Goal: Task Accomplishment & Management: Manage account settings

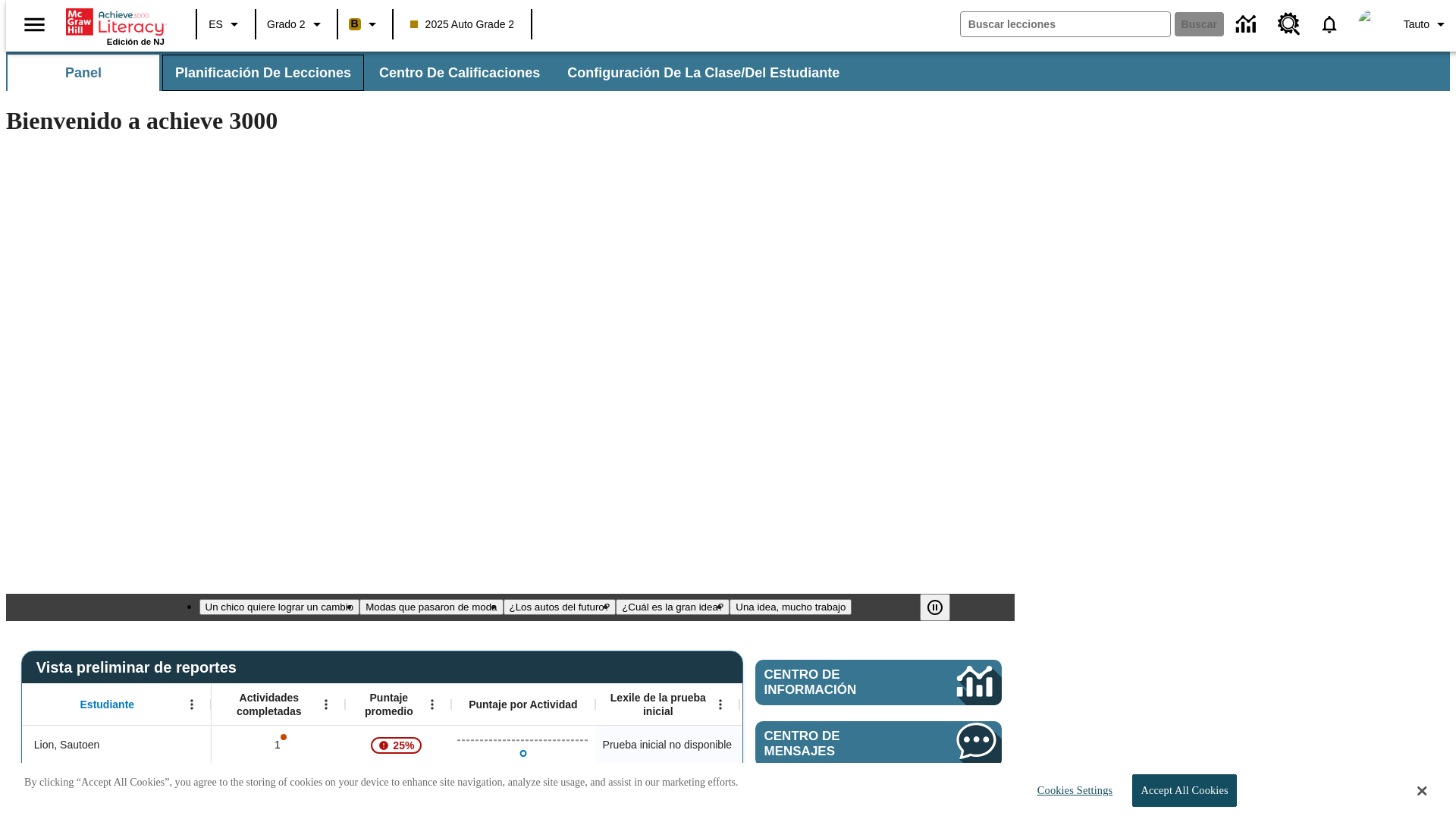
click at [254, 73] on span "Planificación de lecciones" at bounding box center [263, 73] width 176 height 17
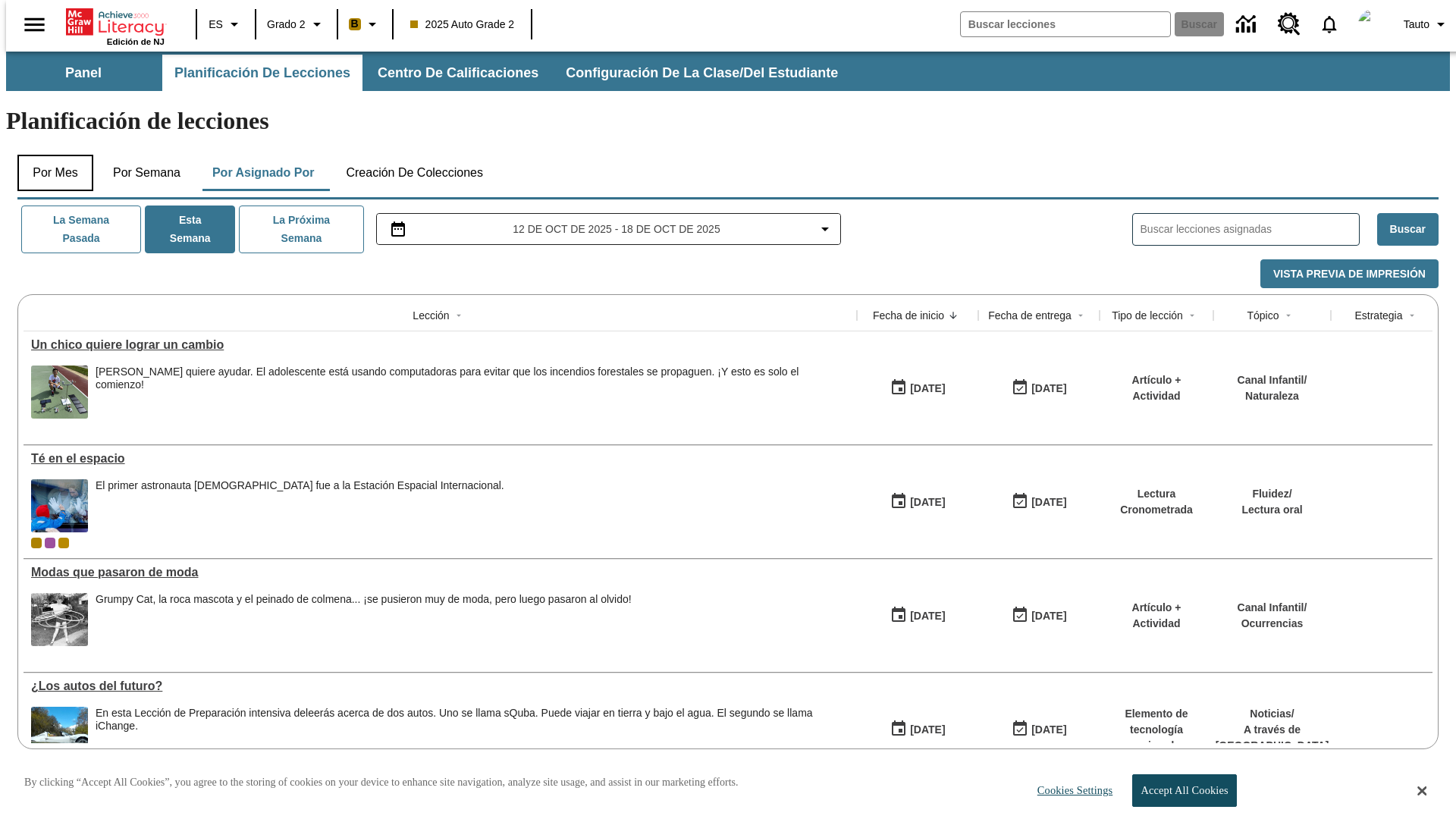
click at [49, 155] on button "Por mes" at bounding box center [55, 173] width 76 height 36
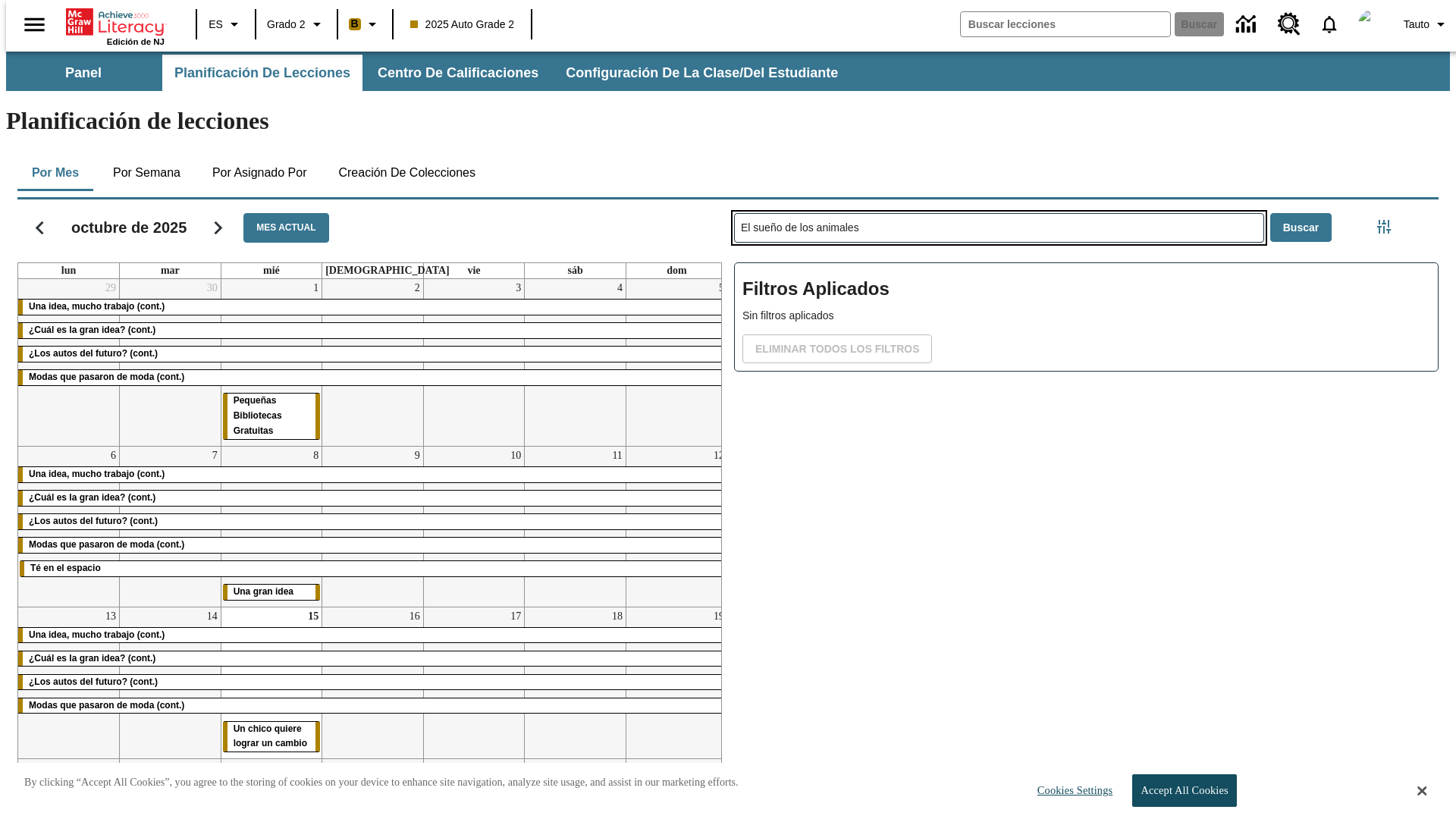
type input "El sueño de los animales"
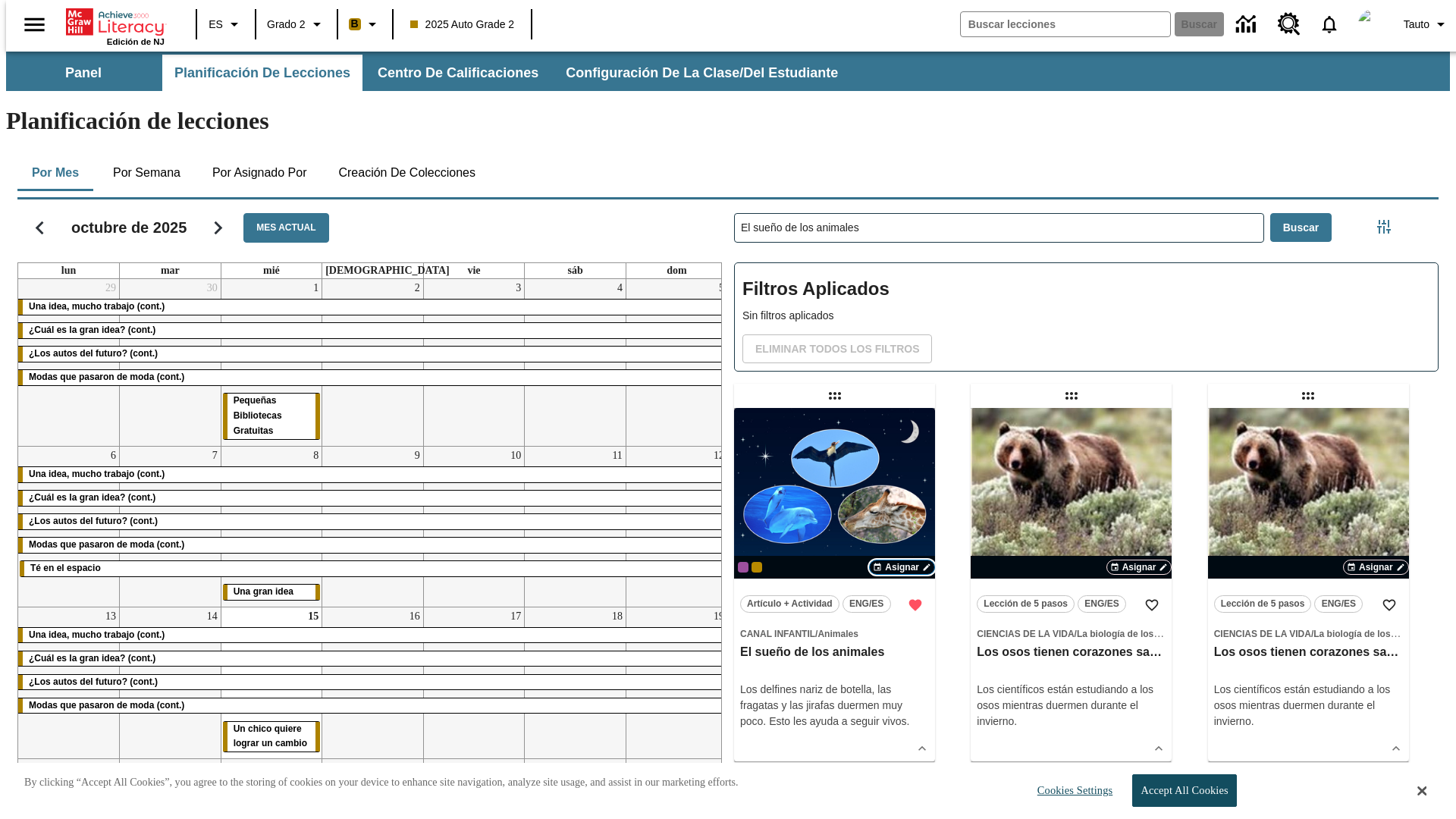
click at [901, 561] on span "Asignar" at bounding box center [902, 567] width 34 height 13
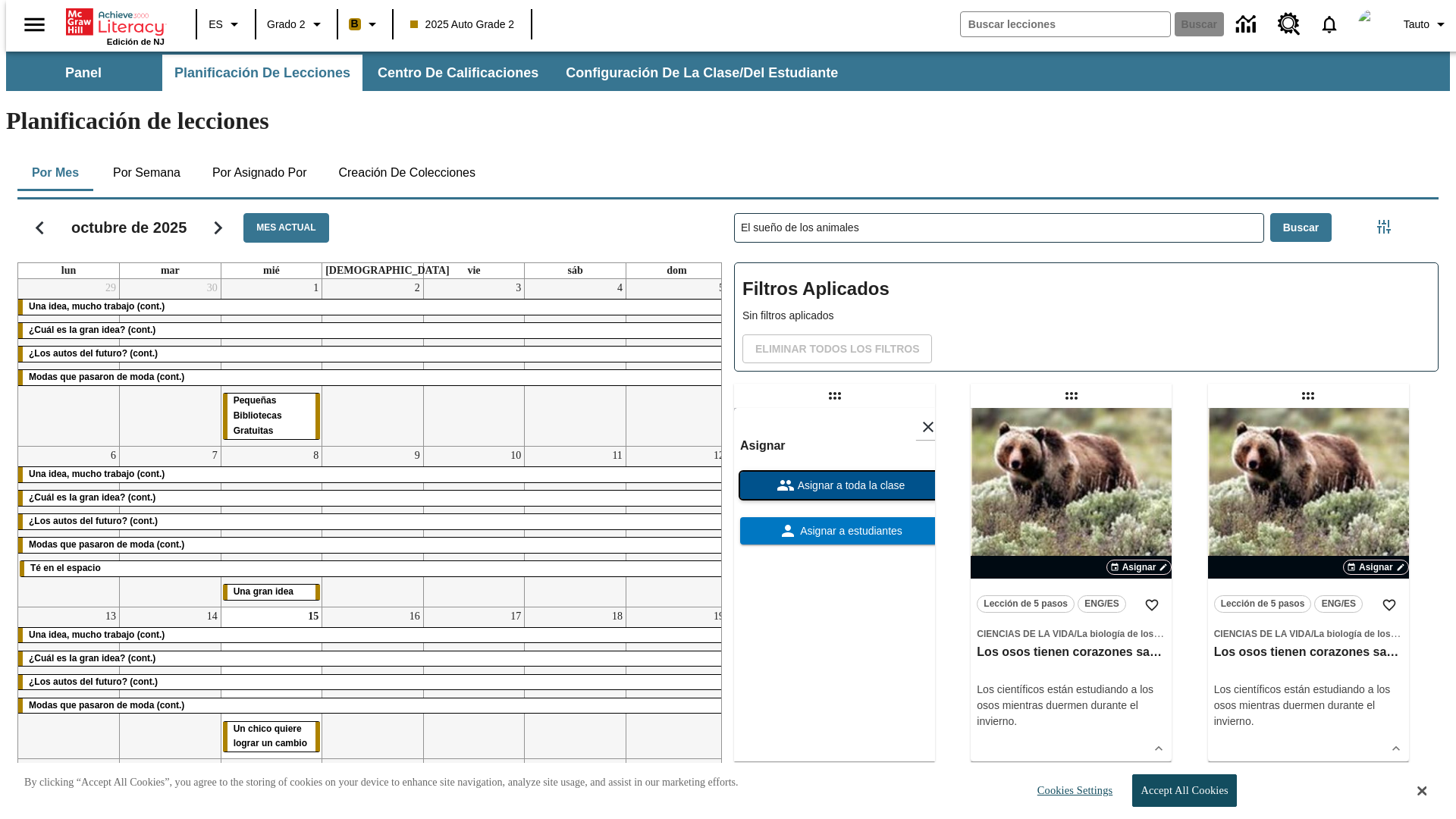
click at [834, 478] on span "Asignar a toda la clase" at bounding box center [850, 485] width 110 height 16
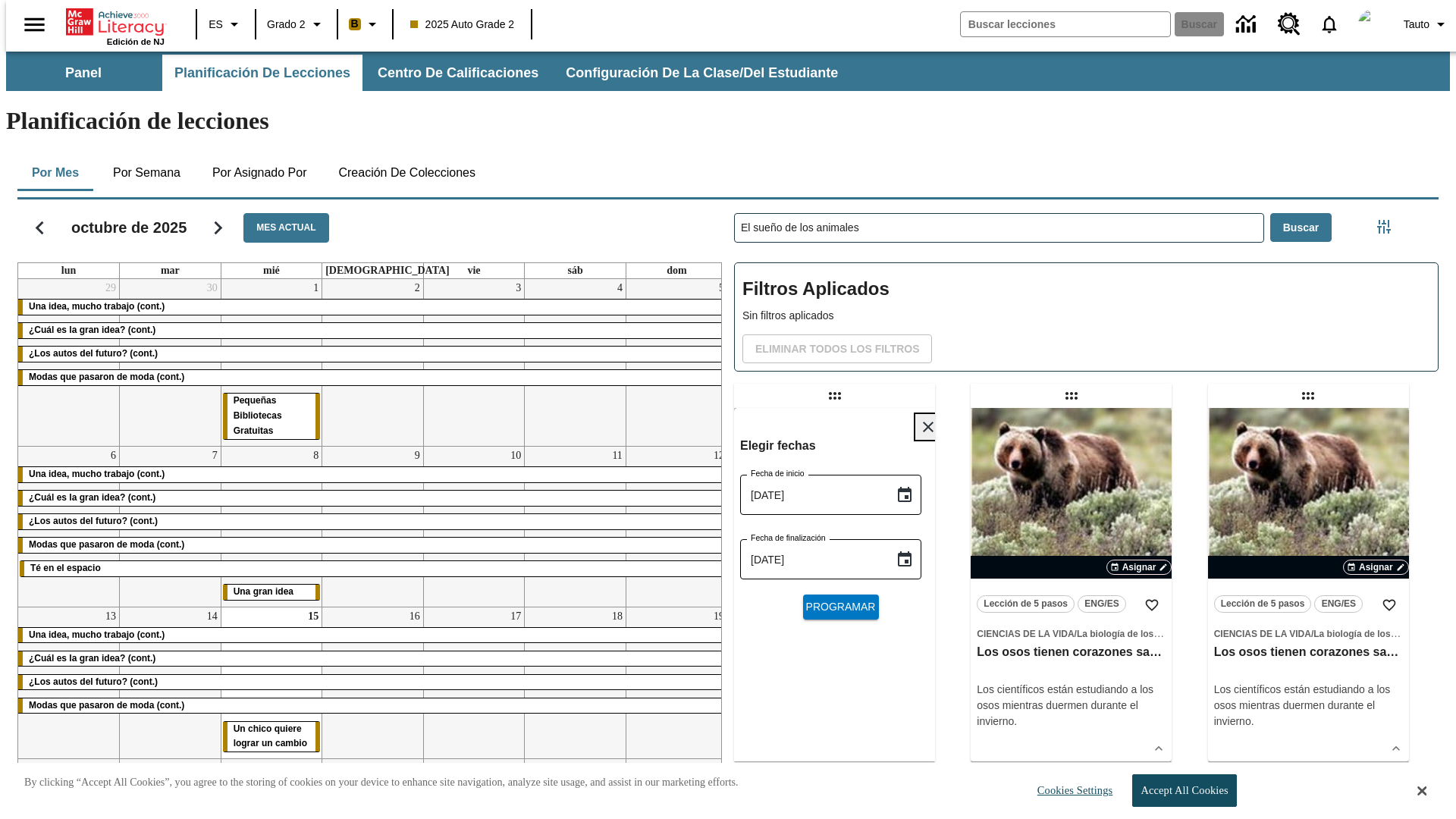
scroll to position [16, 0]
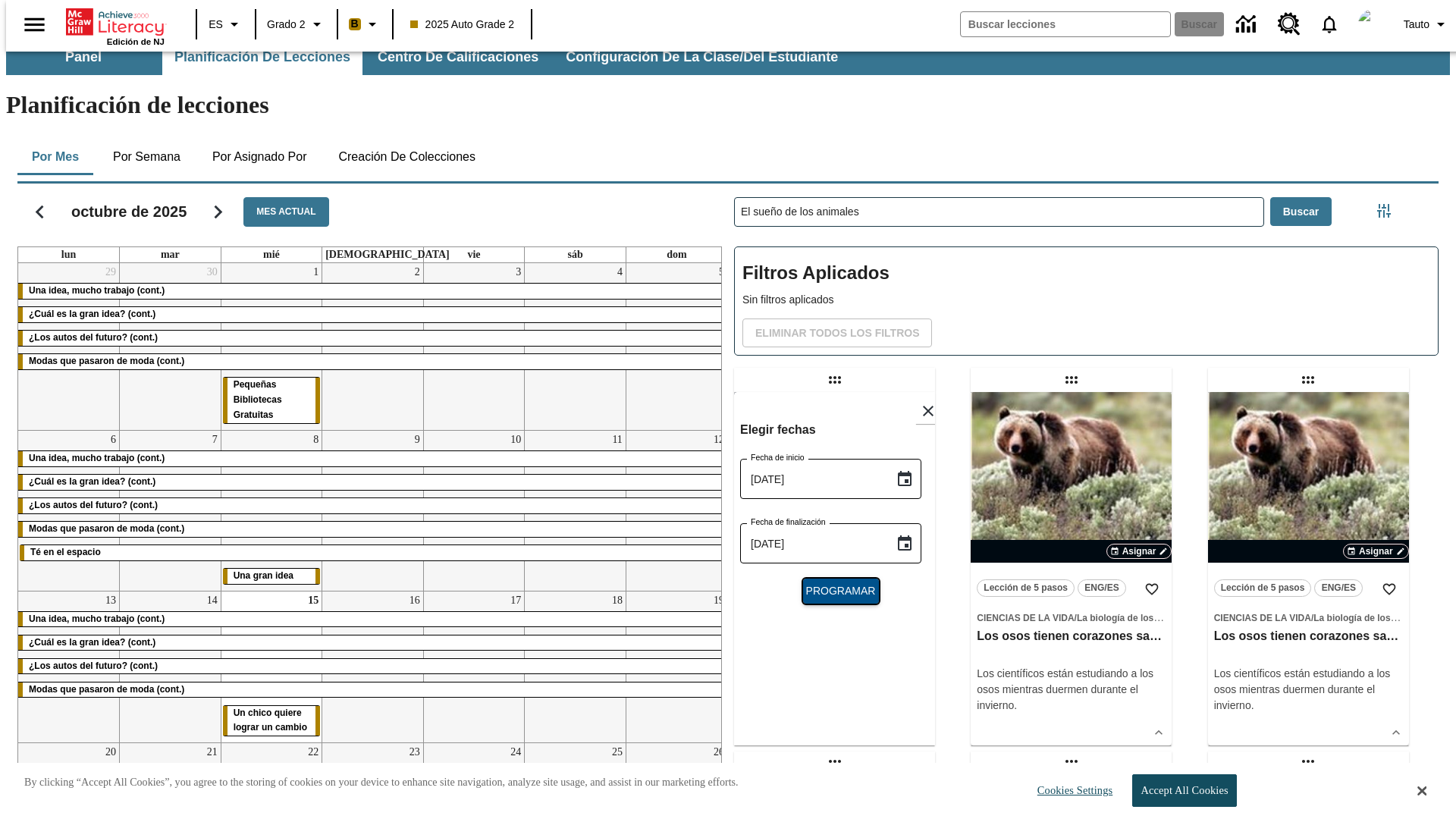
click at [834, 583] on span "Programar" at bounding box center [840, 591] width 70 height 16
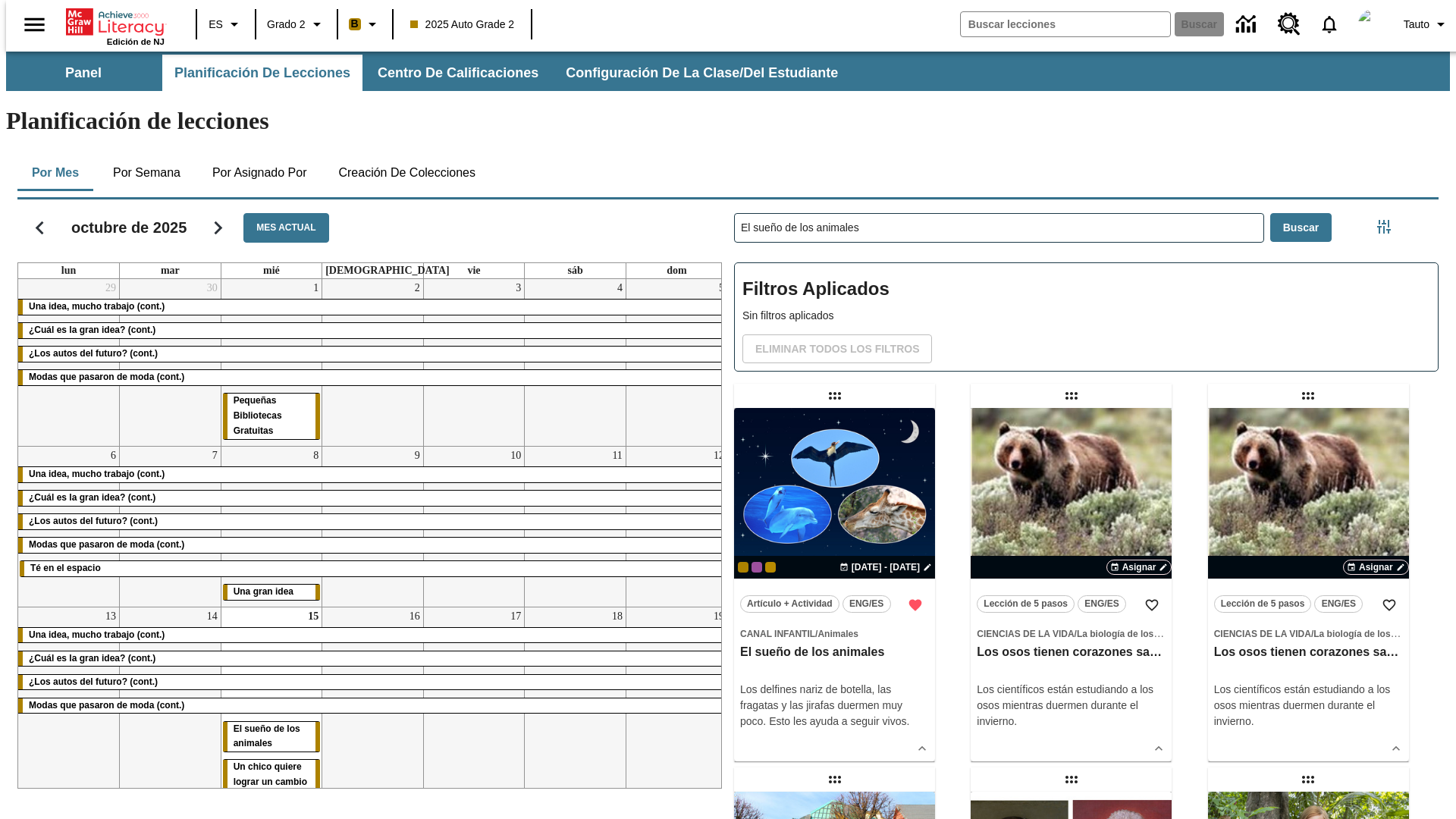
scroll to position [16, 0]
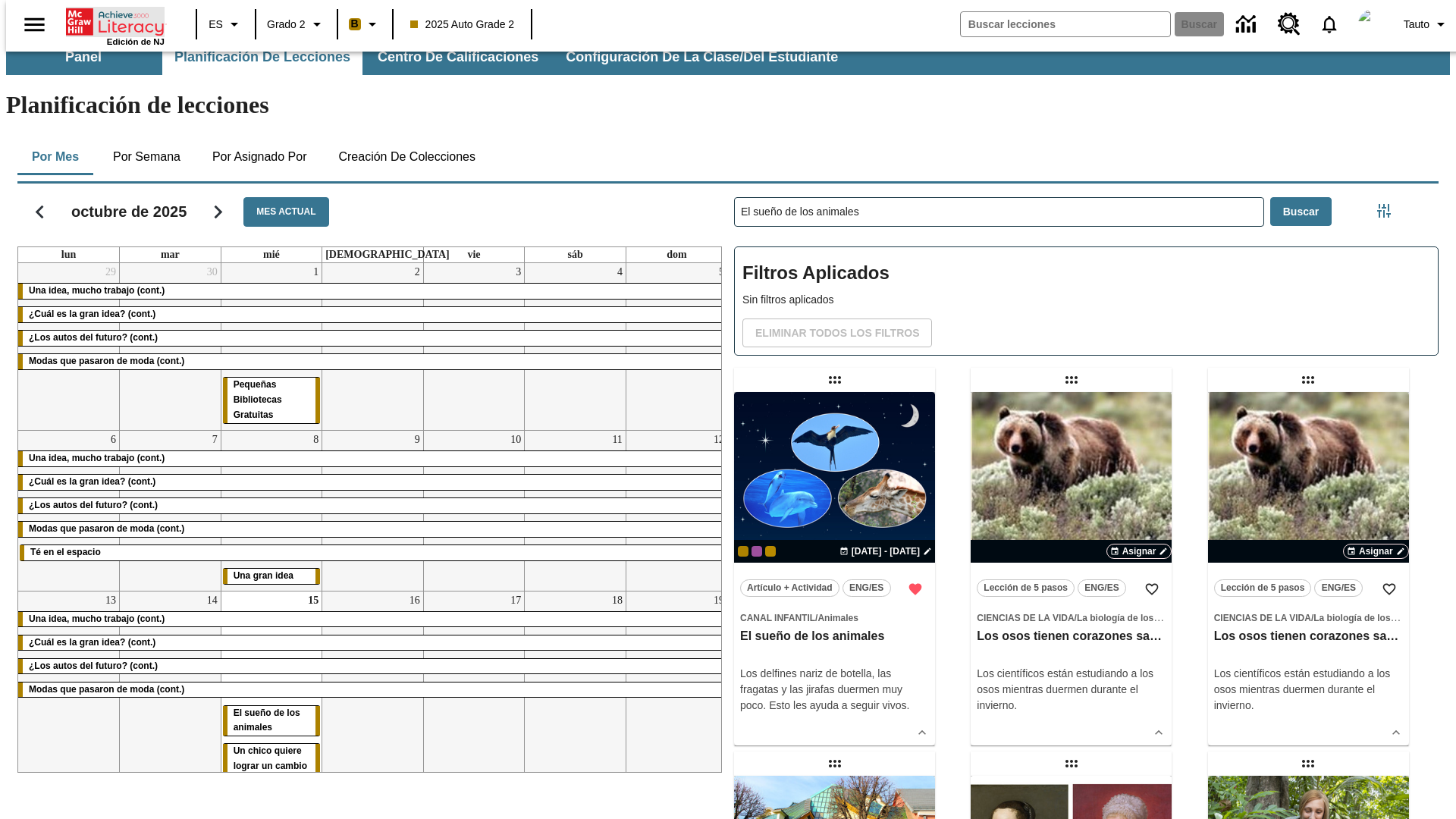
click at [109, 20] on icon "Portada" at bounding box center [116, 22] width 101 height 31
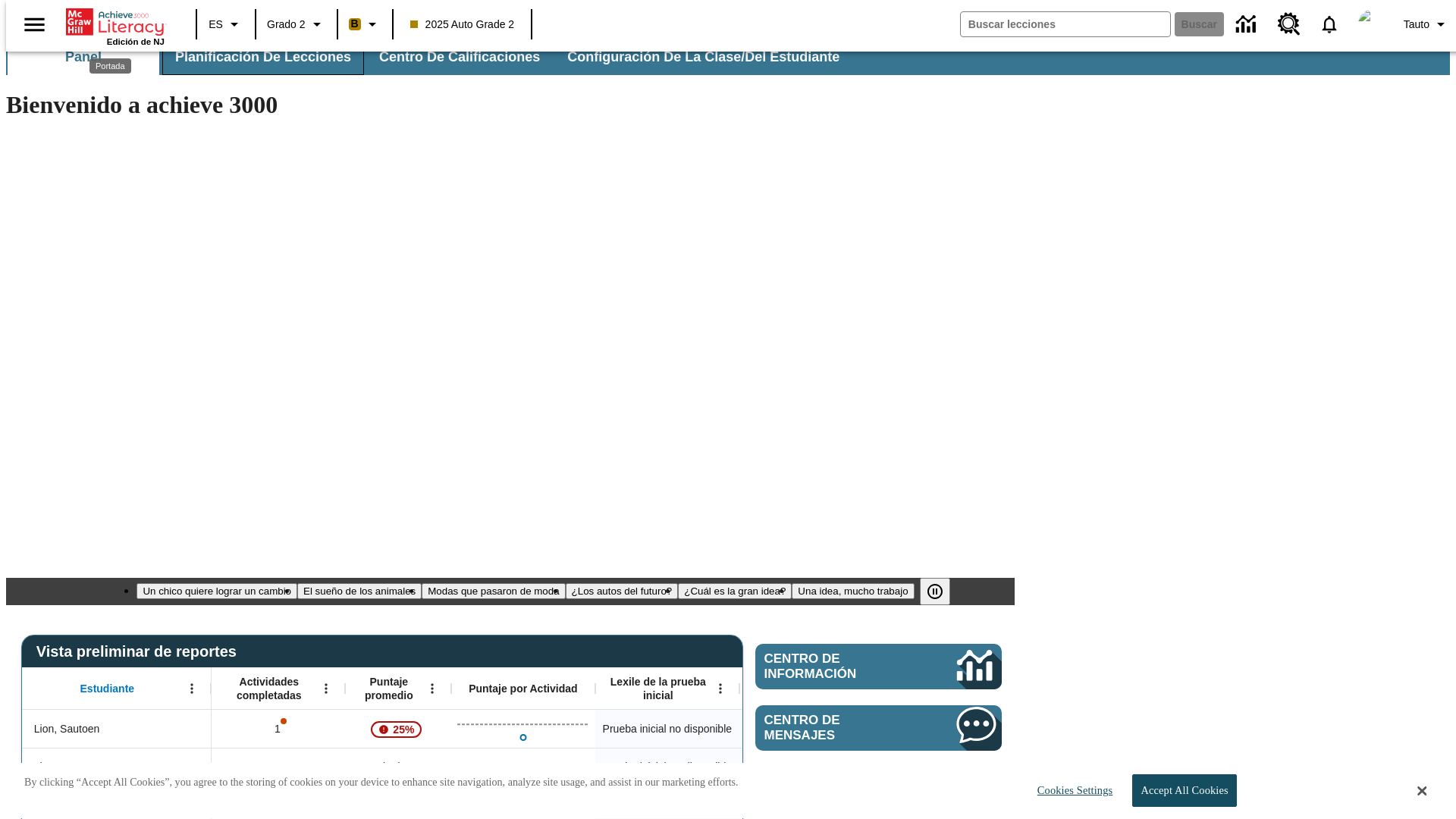
click at [254, 57] on span "Planificación de lecciones" at bounding box center [263, 57] width 176 height 17
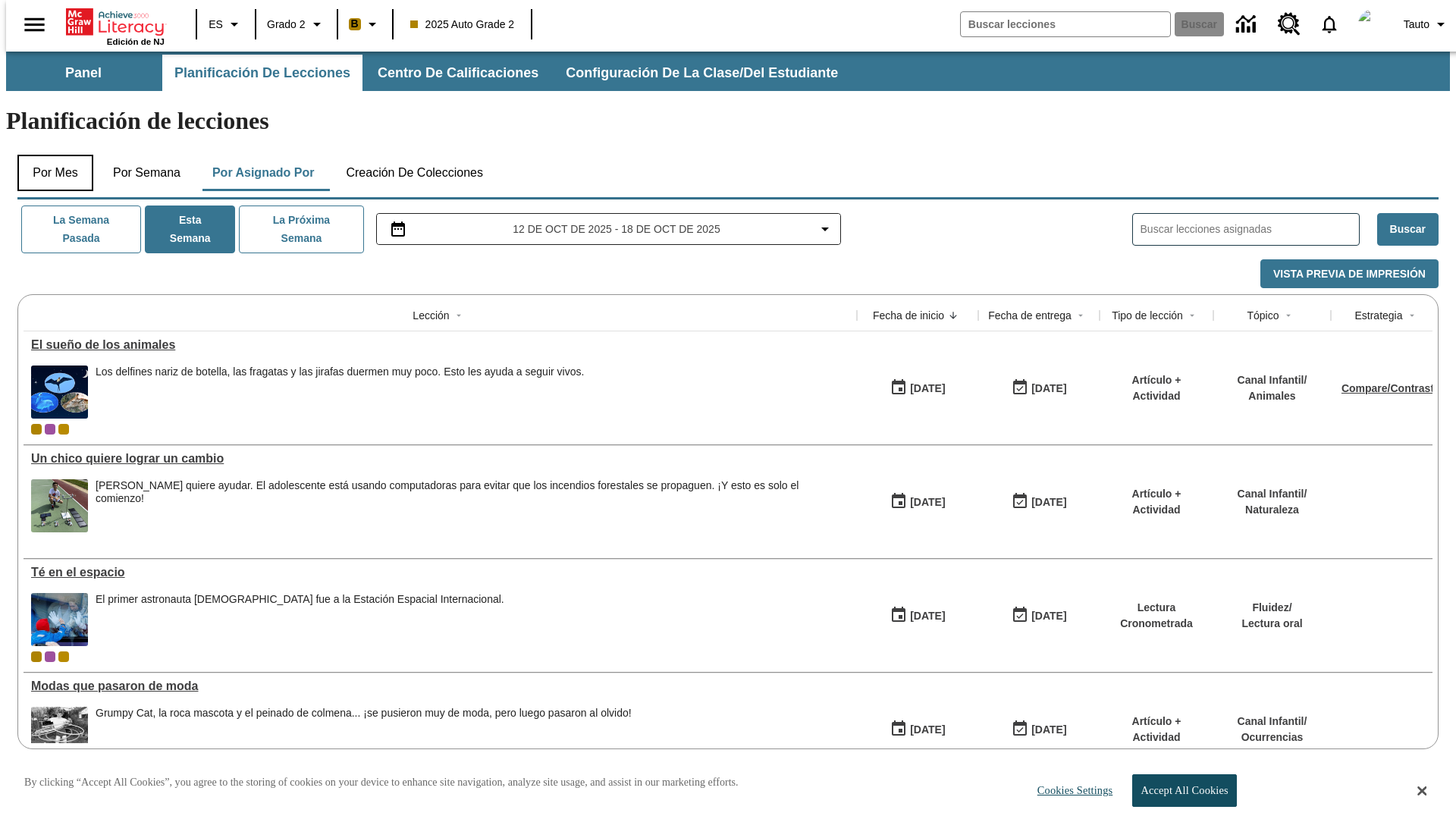
click at [49, 155] on button "Por mes" at bounding box center [55, 173] width 76 height 36
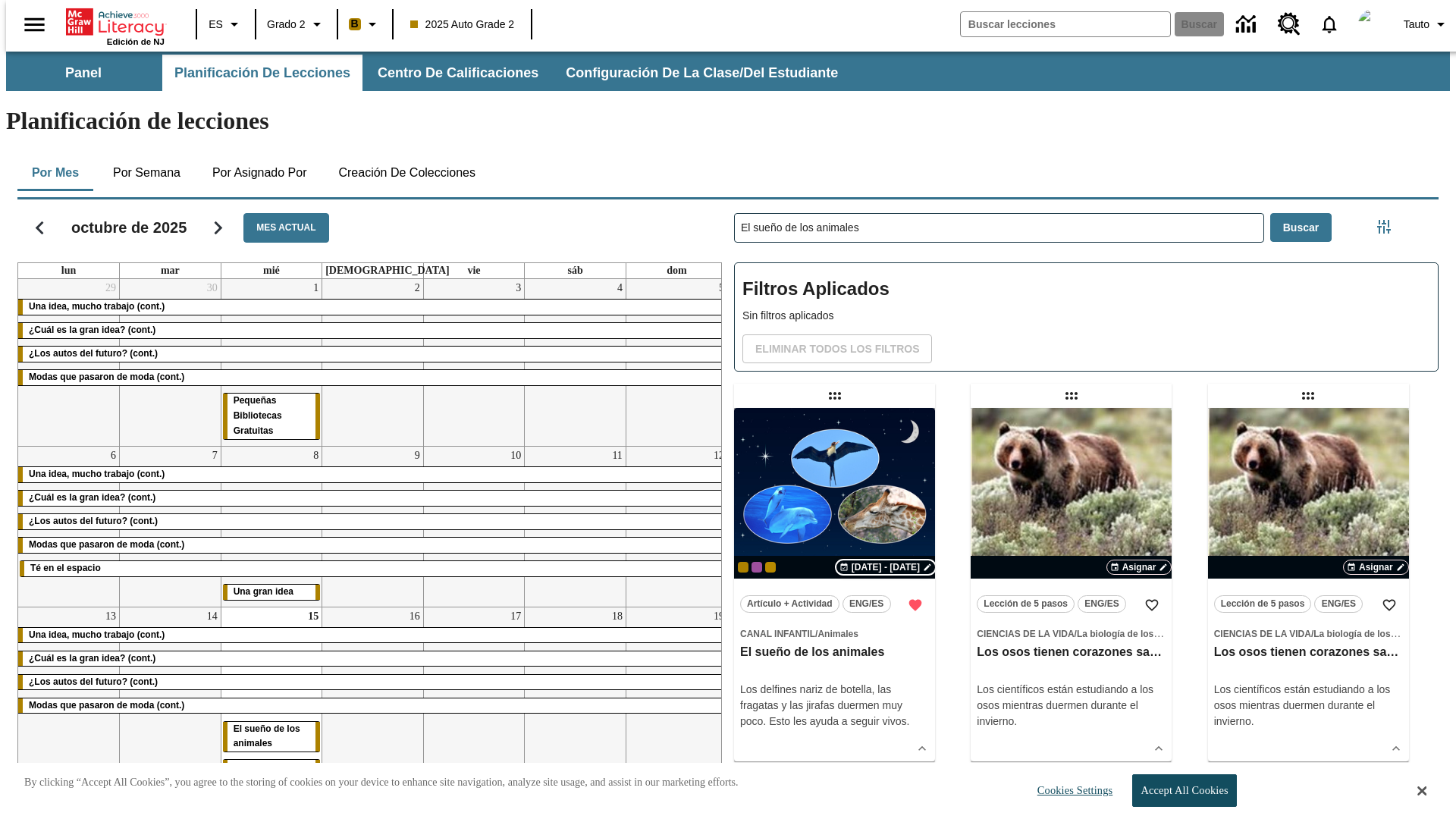
click at [890, 561] on span "[DATE] - [DATE]" at bounding box center [886, 567] width 68 height 13
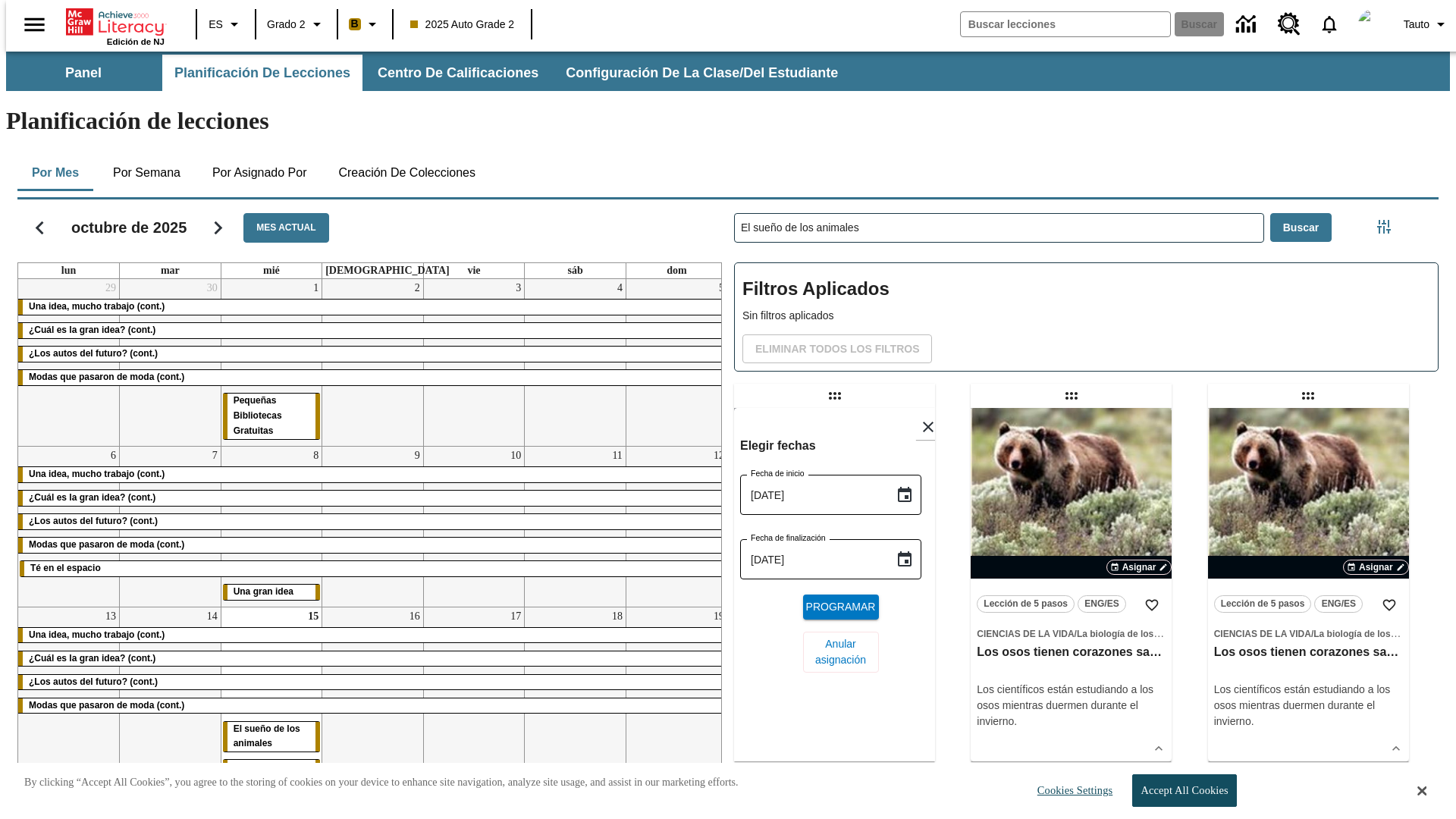
scroll to position [572, 0]
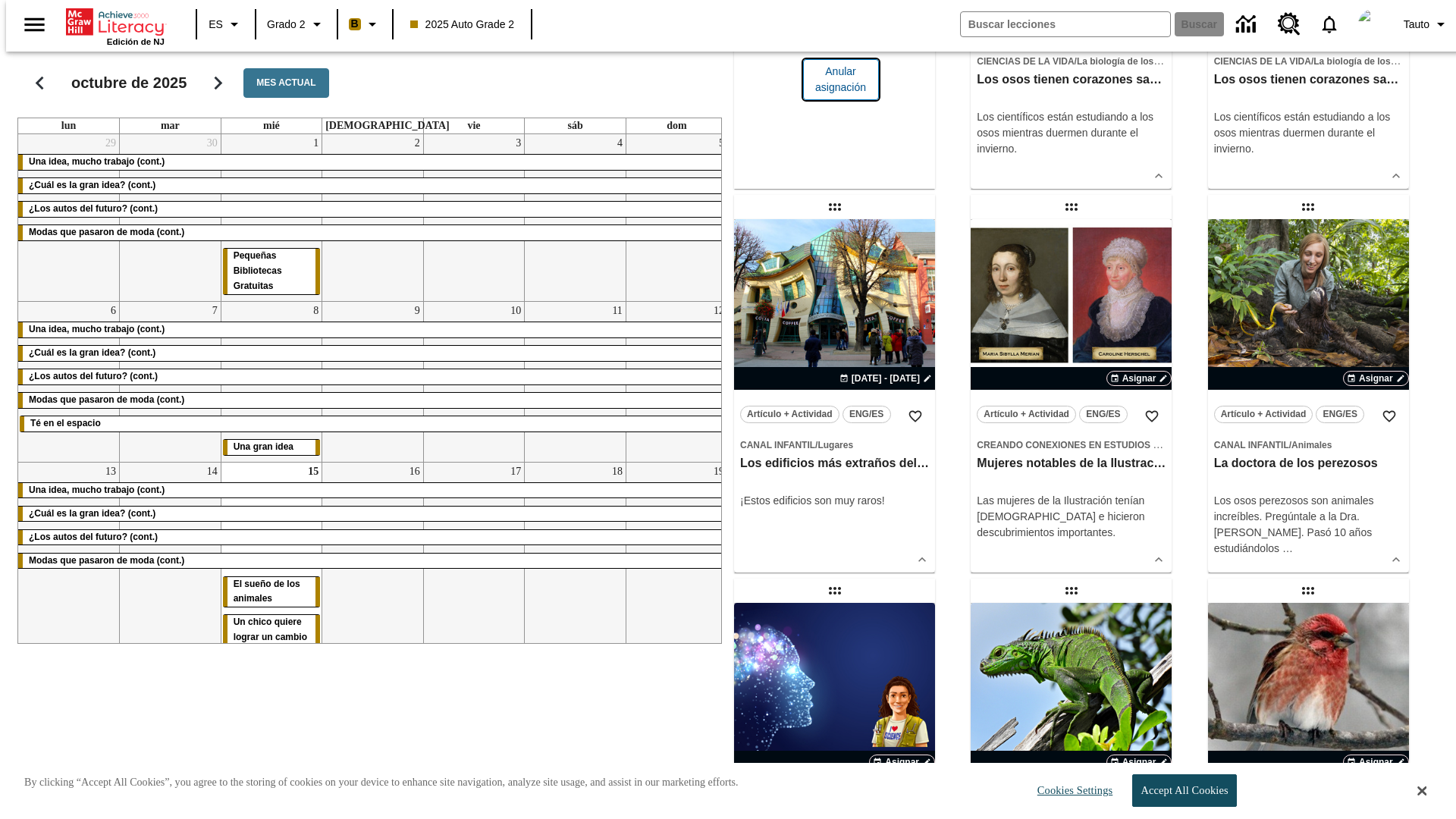
click at [834, 96] on span "Anular asignación" at bounding box center [841, 79] width 52 height 32
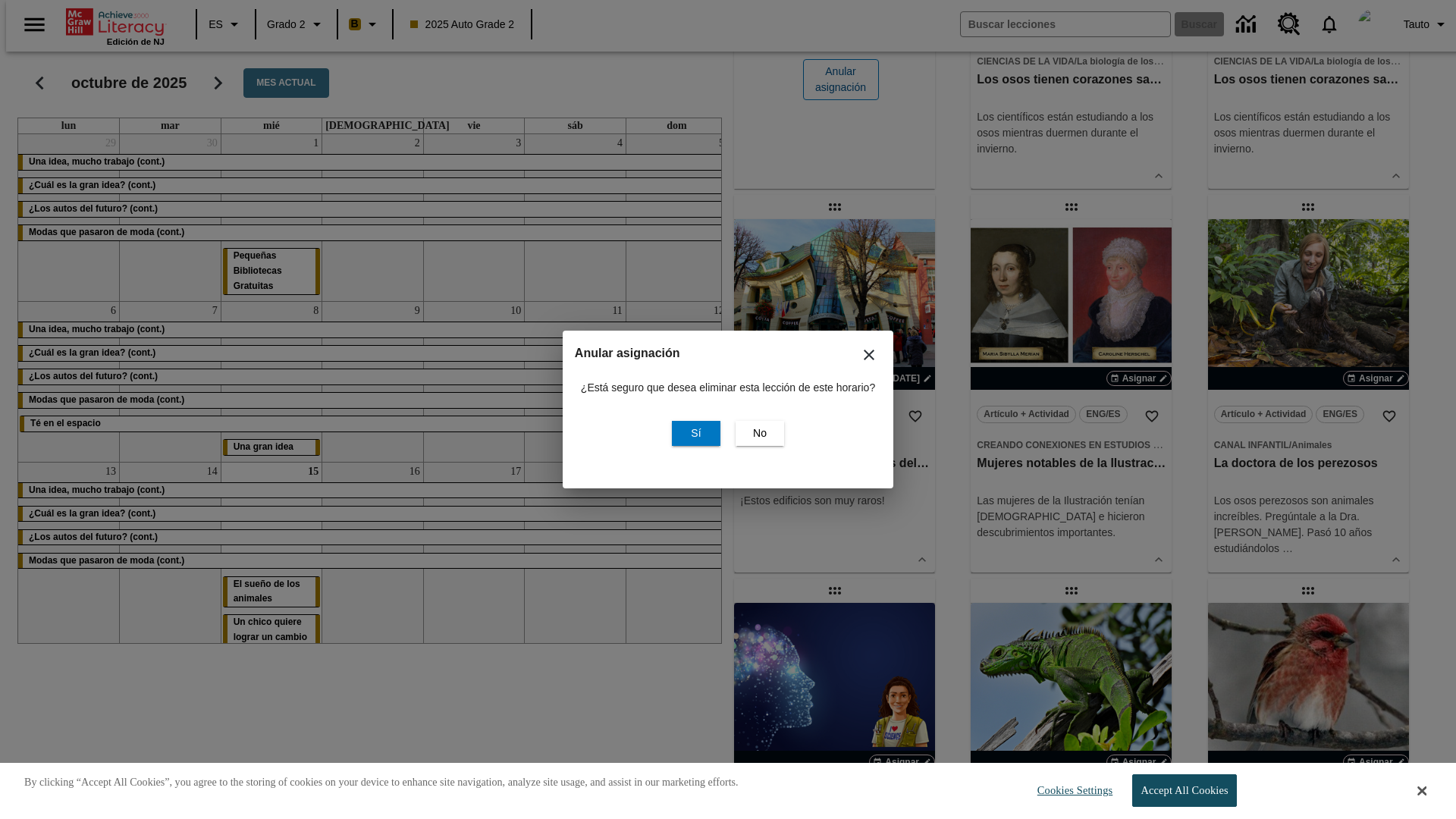
scroll to position [0, 0]
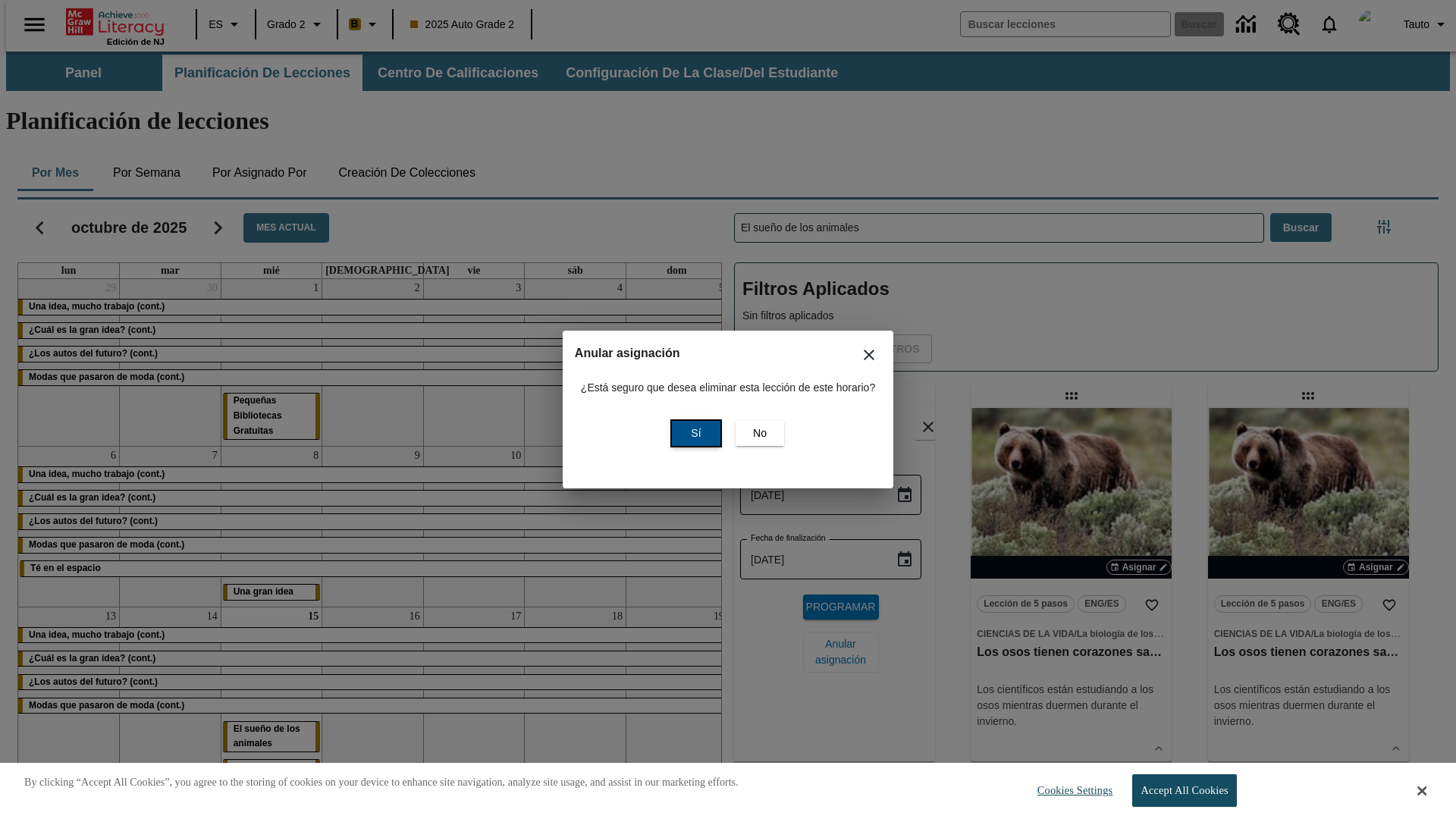
click at [694, 433] on span "Sí" at bounding box center [695, 433] width 10 height 16
